Goal: Information Seeking & Learning: Learn about a topic

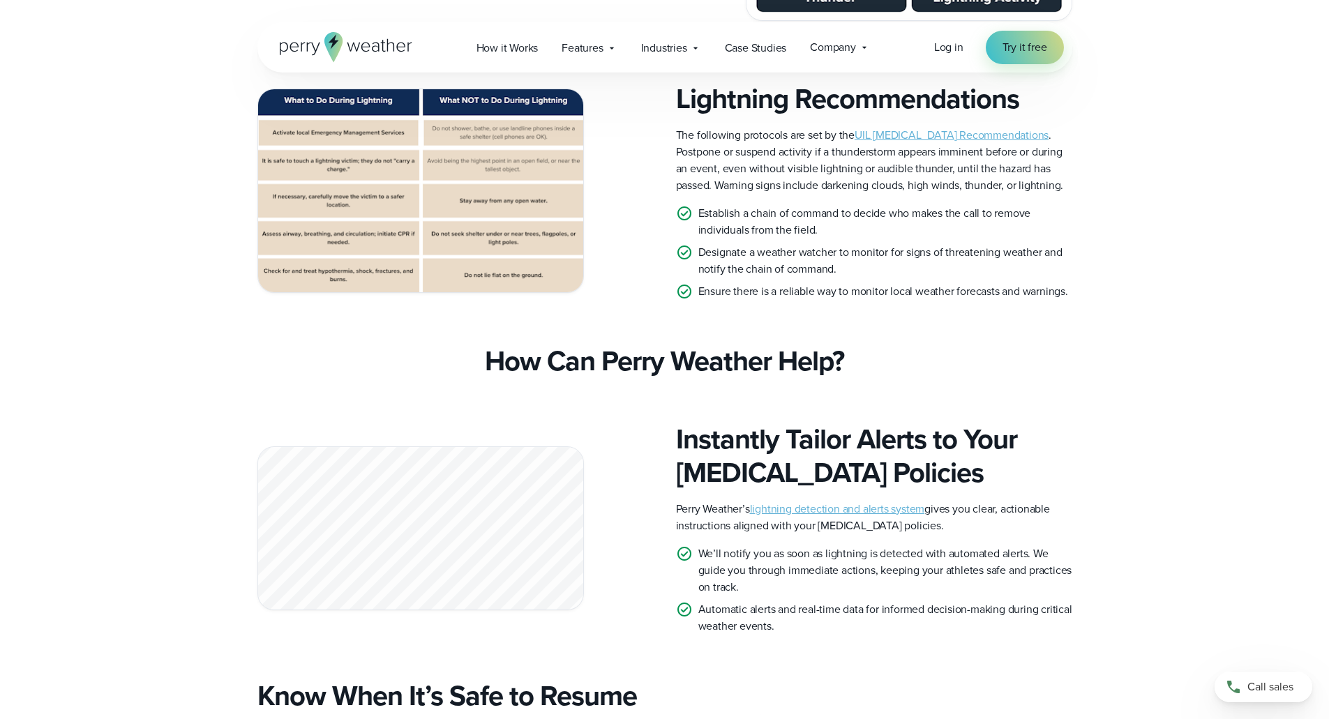
scroll to position [2790, 0]
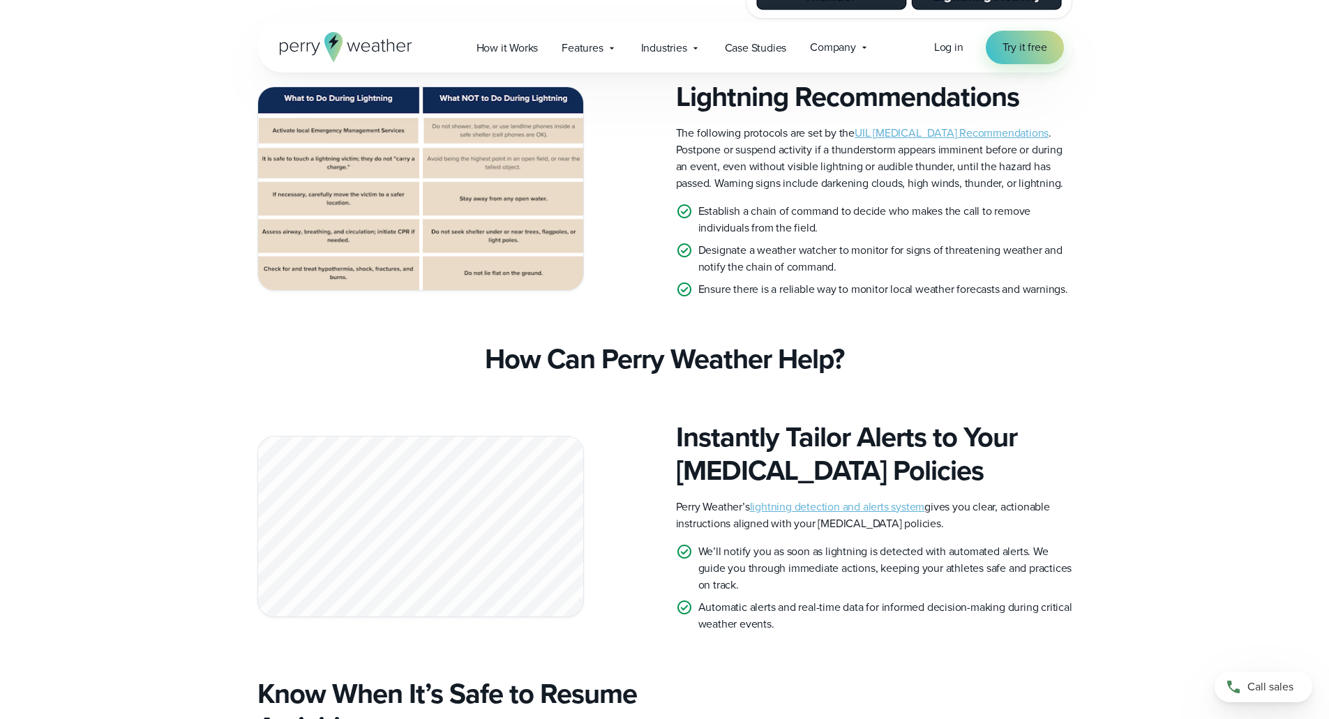
click at [935, 141] on link "UIL [MEDICAL_DATA] Recommendations" at bounding box center [951, 133] width 194 height 16
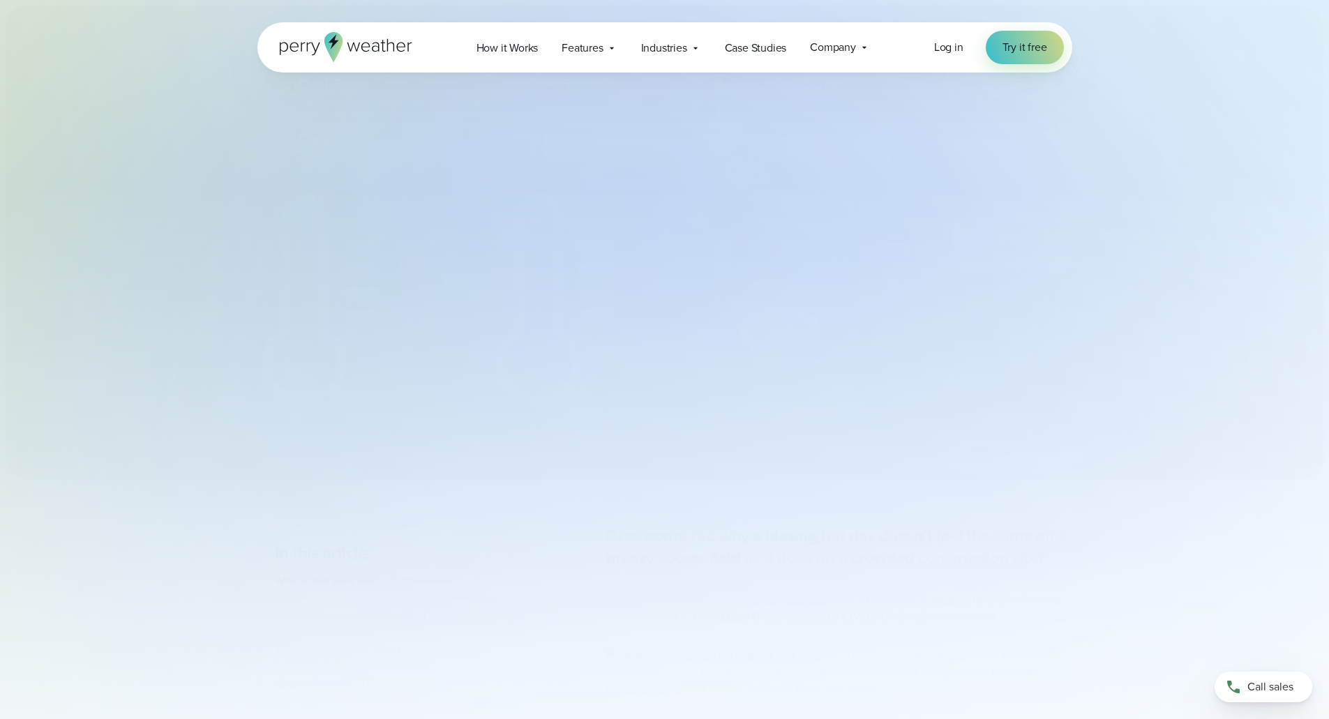
select select "***"
type input "*******"
